Goal: Book appointment/travel/reservation

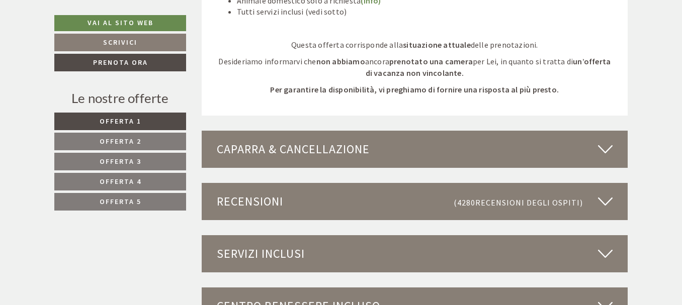
scroll to position [2665, 0]
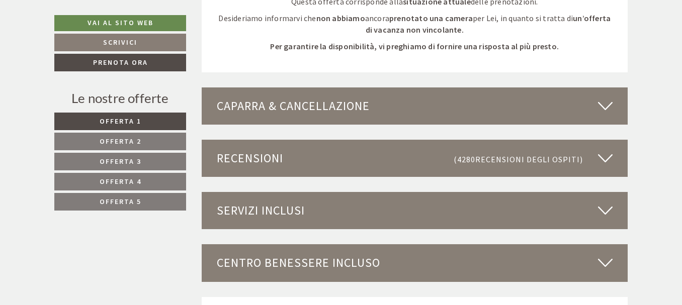
click at [609, 109] on icon at bounding box center [605, 106] width 15 height 17
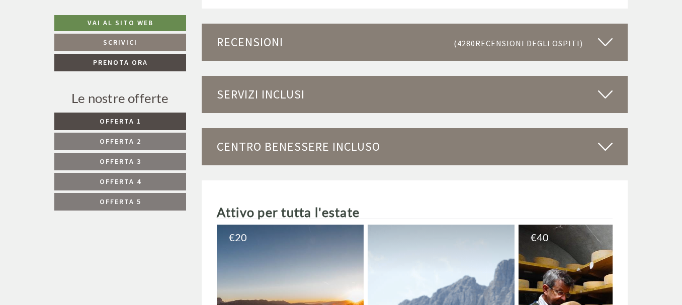
scroll to position [3017, 0]
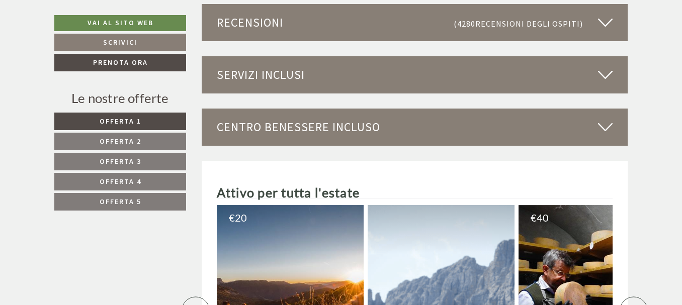
click at [609, 71] on icon at bounding box center [605, 74] width 15 height 17
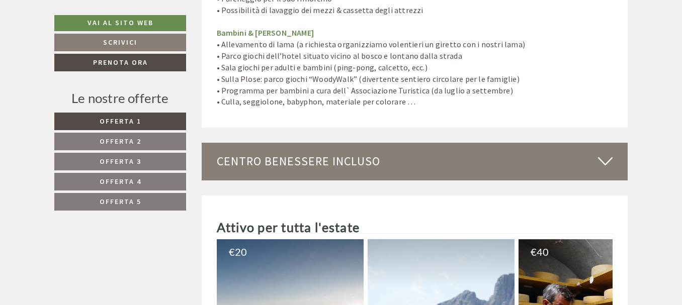
scroll to position [3822, 0]
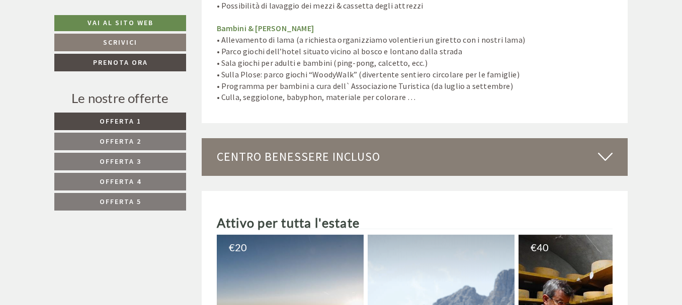
click at [602, 148] on icon at bounding box center [605, 156] width 15 height 17
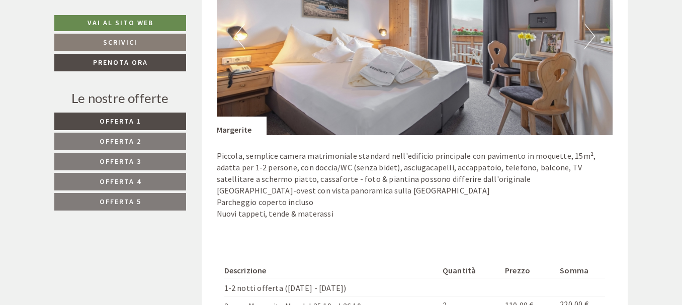
scroll to position [1308, 0]
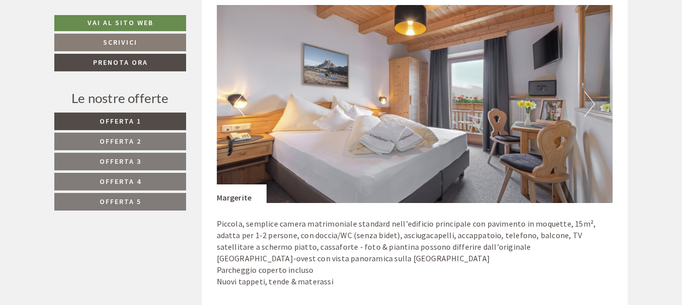
click at [589, 104] on button "Next" at bounding box center [589, 104] width 11 height 25
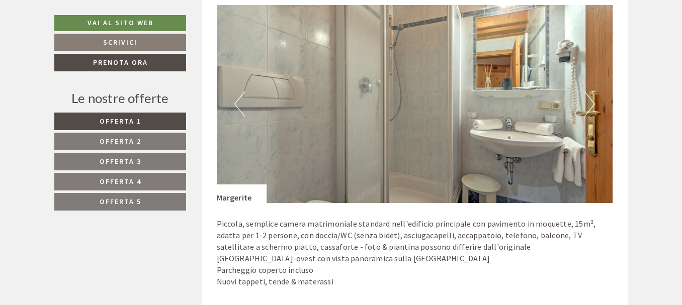
click at [592, 104] on button "Next" at bounding box center [589, 104] width 11 height 25
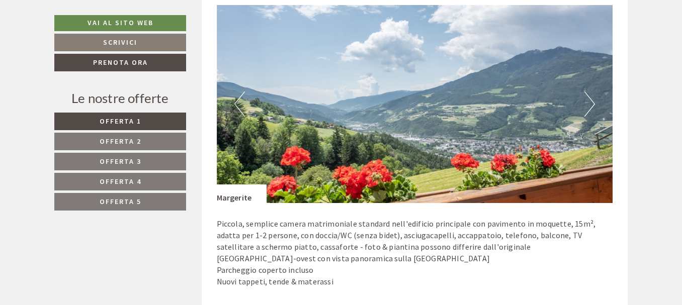
click at [592, 104] on button "Next" at bounding box center [589, 104] width 11 height 25
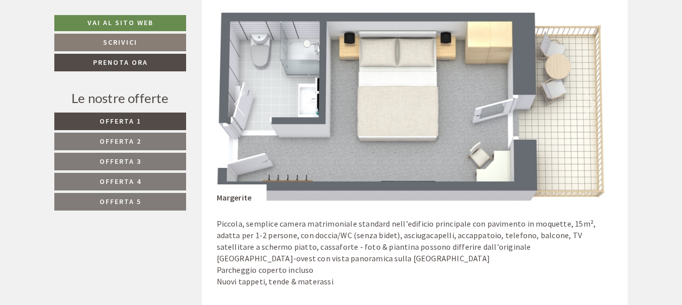
click at [592, 104] on button "Next" at bounding box center [589, 104] width 11 height 25
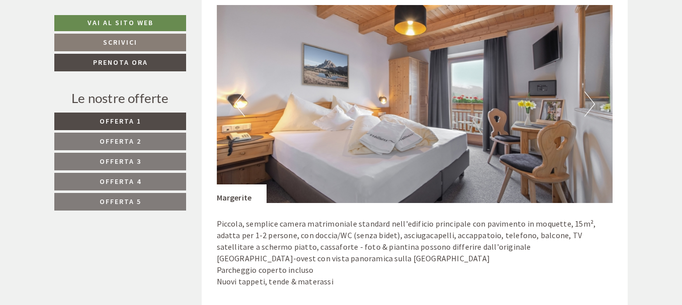
click at [592, 104] on button "Next" at bounding box center [589, 104] width 11 height 25
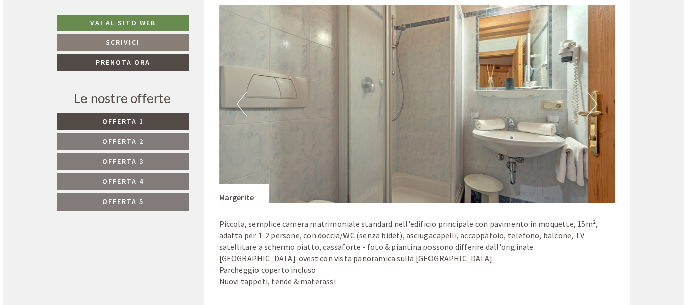
scroll to position [1609, 0]
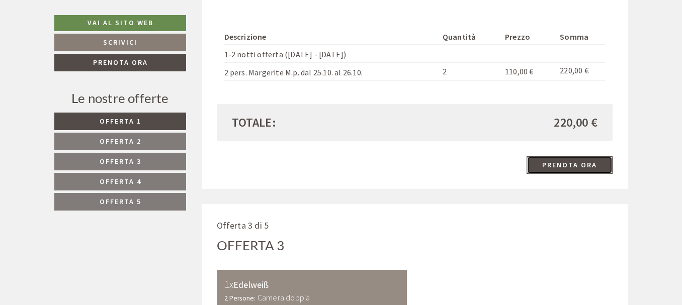
click at [565, 166] on link "Prenota ora" at bounding box center [570, 165] width 86 height 18
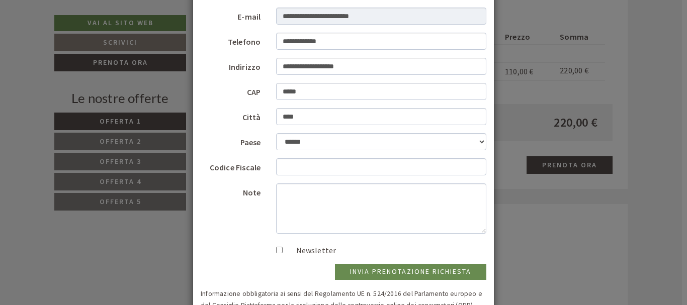
scroll to position [151, 0]
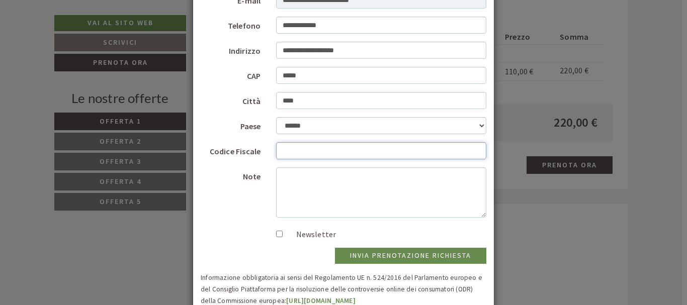
click at [318, 151] on input "Codice Fiscale" at bounding box center [381, 150] width 211 height 17
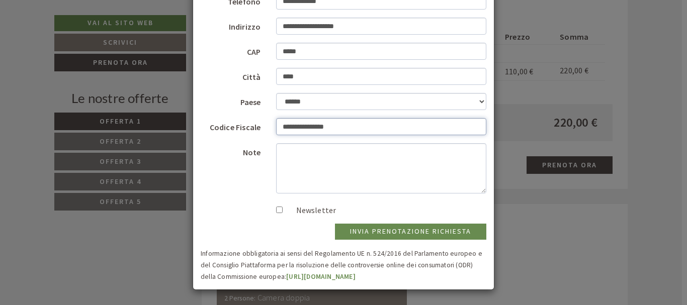
type input "**********"
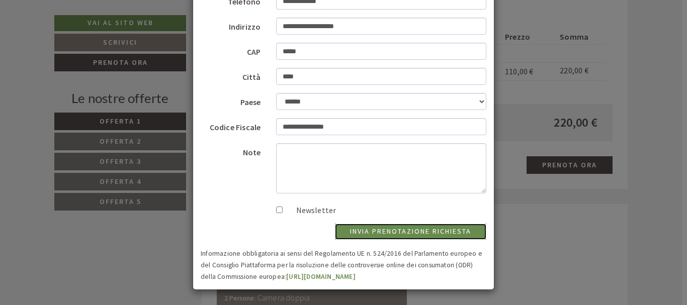
click at [401, 233] on button "invia prenotazione richiesta" at bounding box center [410, 232] width 151 height 16
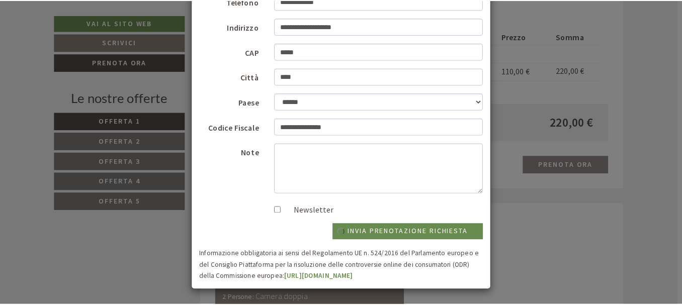
scroll to position [0, 0]
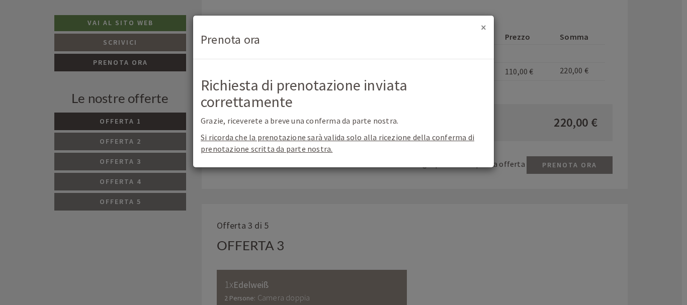
click at [482, 29] on button "×" at bounding box center [484, 27] width 6 height 11
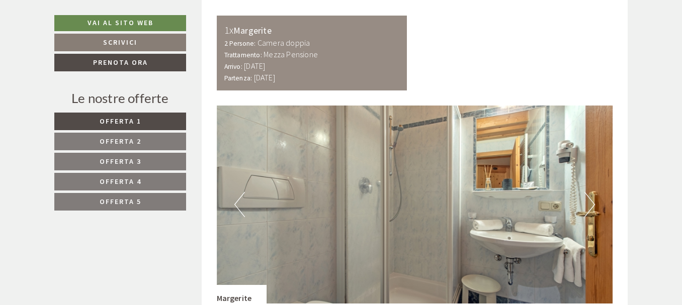
scroll to position [1157, 0]
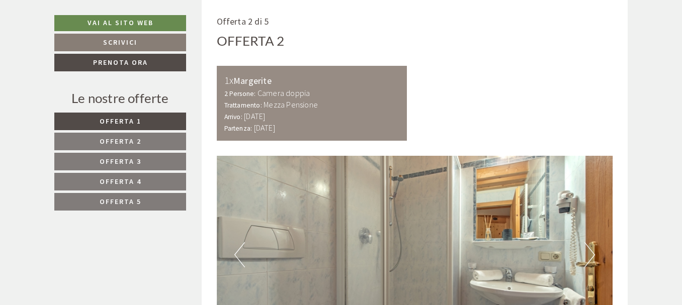
click at [104, 140] on span "Offerta 2" at bounding box center [121, 141] width 42 height 9
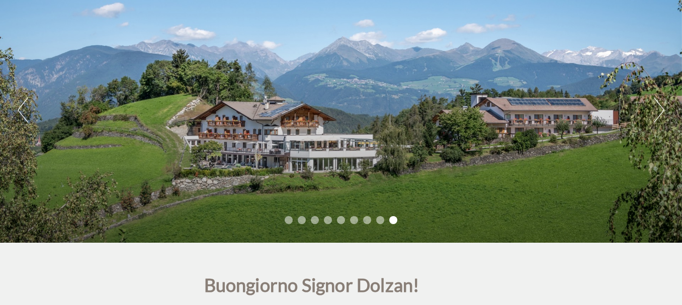
scroll to position [101, 0]
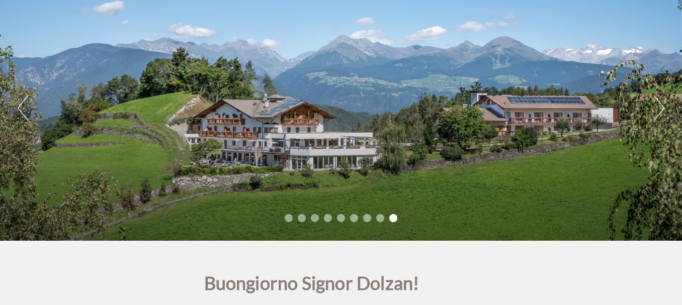
click at [662, 110] on button "Next" at bounding box center [659, 108] width 11 height 25
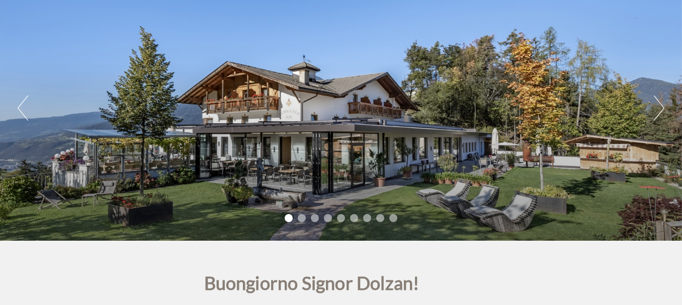
click at [660, 110] on button "Next" at bounding box center [659, 108] width 11 height 25
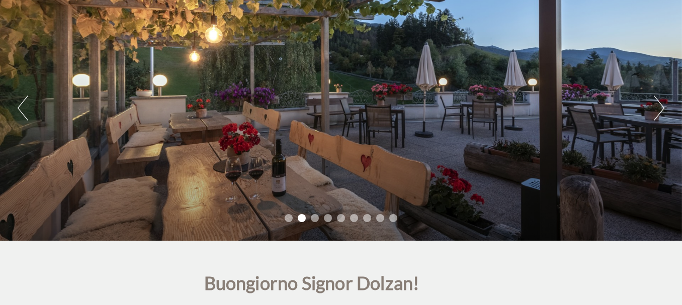
click at [661, 109] on button "Next" at bounding box center [659, 108] width 11 height 25
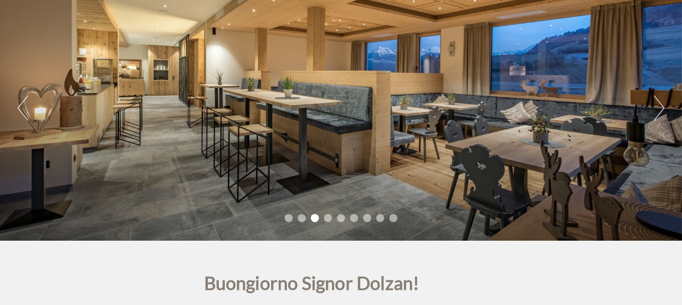
click at [661, 109] on button "Next" at bounding box center [659, 108] width 11 height 25
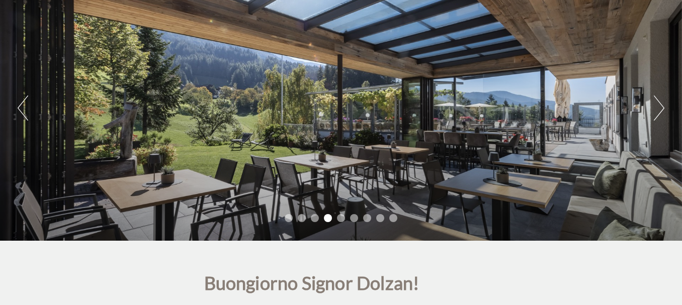
click at [661, 109] on button "Next" at bounding box center [659, 108] width 11 height 25
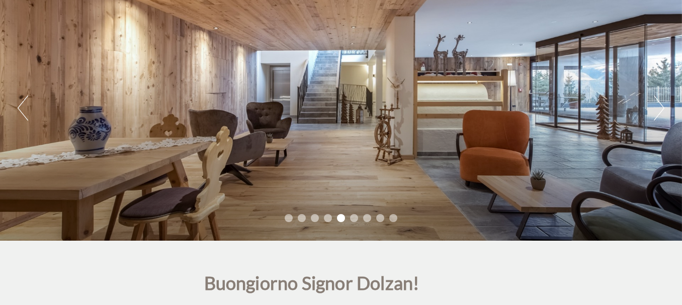
click at [661, 109] on button "Next" at bounding box center [659, 108] width 11 height 25
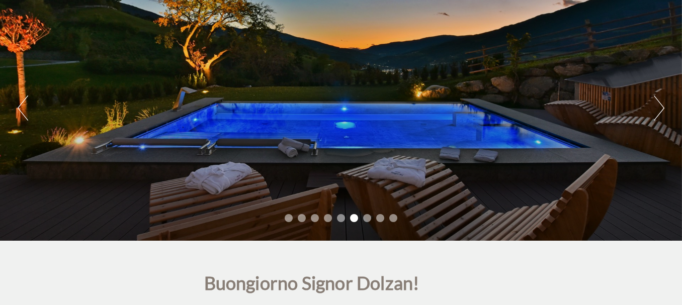
click at [653, 108] on div "Previous Next 1 2 3 4 5 6 7 8 9" at bounding box center [341, 108] width 682 height 266
click at [663, 111] on button "Next" at bounding box center [659, 108] width 11 height 25
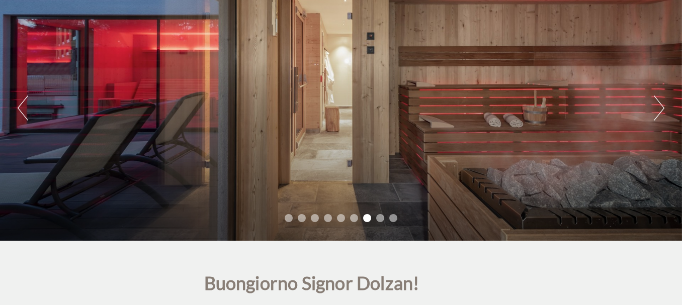
click at [669, 108] on div "Previous Next 1 2 3 4 5 6 7 8 9" at bounding box center [341, 108] width 682 height 266
